Goal: Transaction & Acquisition: Purchase product/service

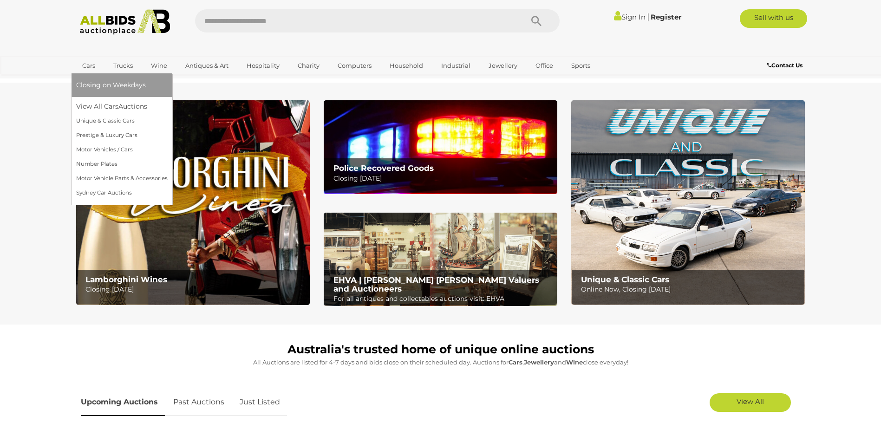
click at [89, 66] on link "Cars" at bounding box center [88, 65] width 25 height 15
click at [92, 106] on link "View All Cars Auctions" at bounding box center [121, 106] width 91 height 14
click at [87, 69] on link "Cars" at bounding box center [88, 65] width 25 height 15
click at [100, 109] on link "View All Cars Auctions" at bounding box center [121, 106] width 91 height 14
